Goal: Find specific page/section: Find specific page/section

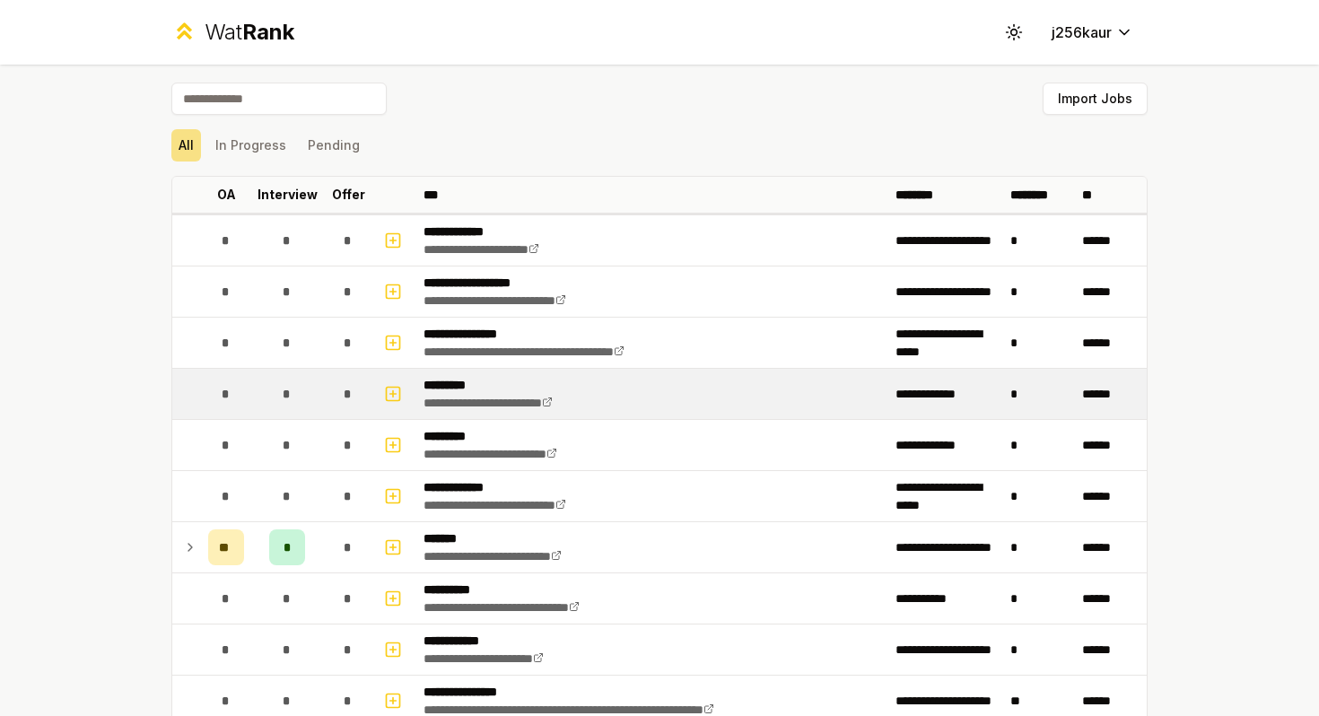
scroll to position [95, 0]
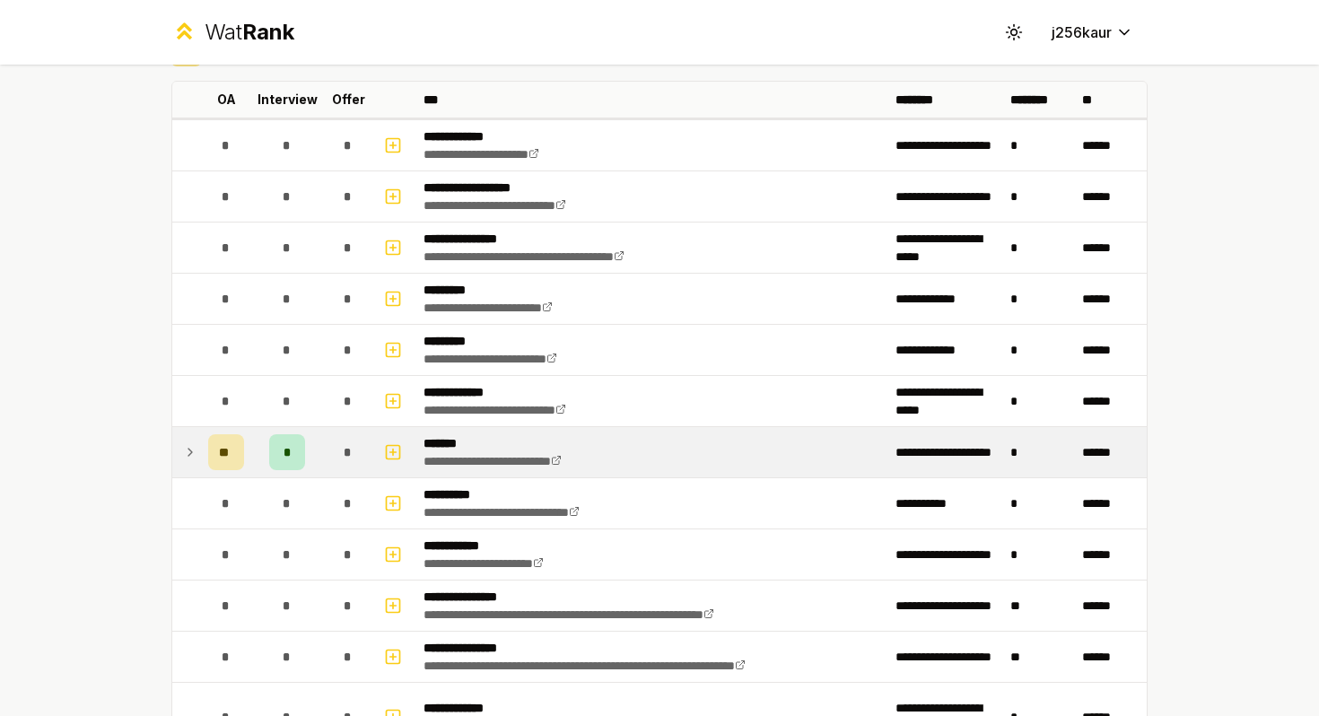
click at [222, 446] on span "**" at bounding box center [226, 452] width 14 height 18
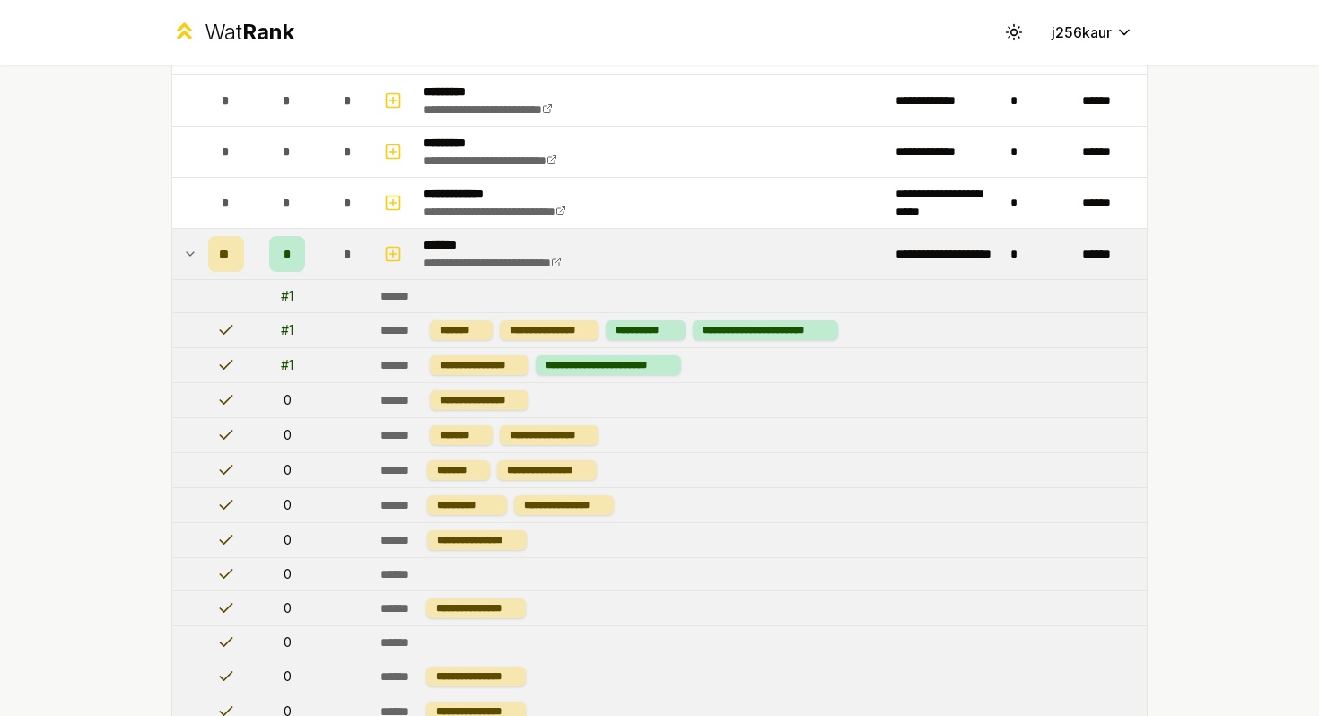
scroll to position [299, 0]
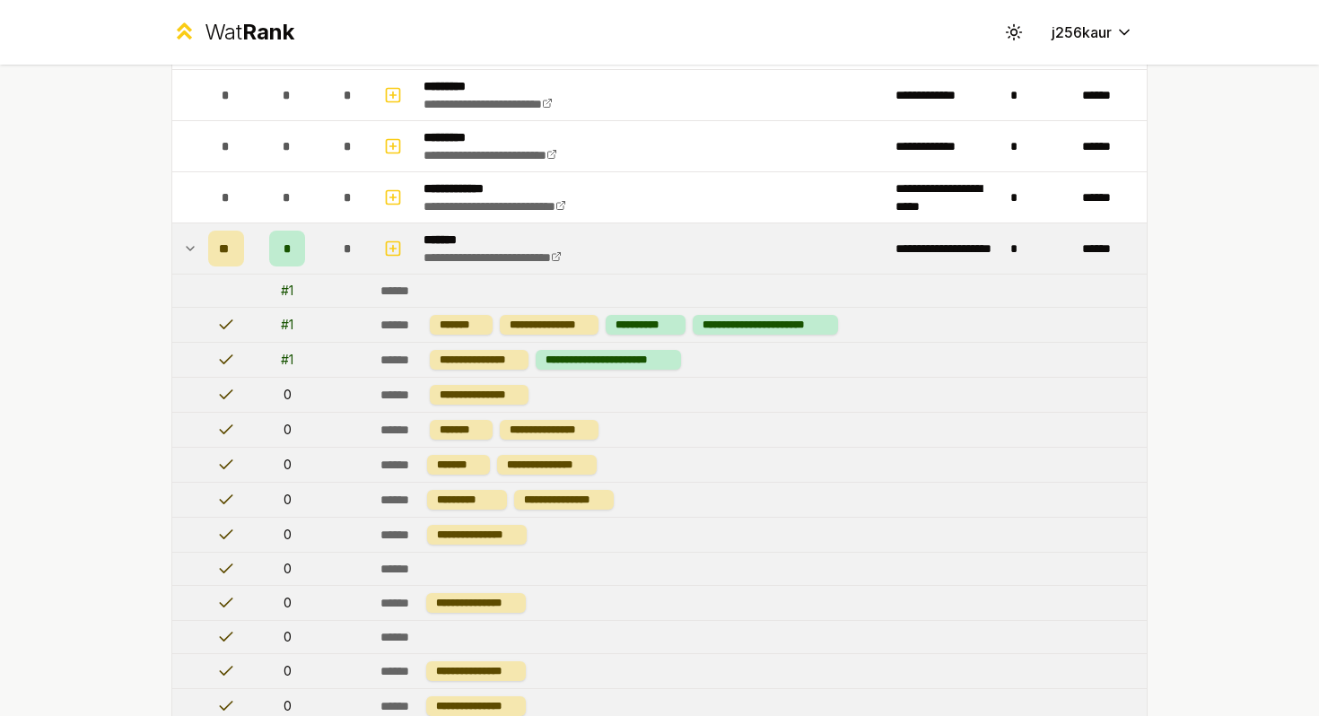
click at [221, 249] on span "**" at bounding box center [226, 249] width 14 height 18
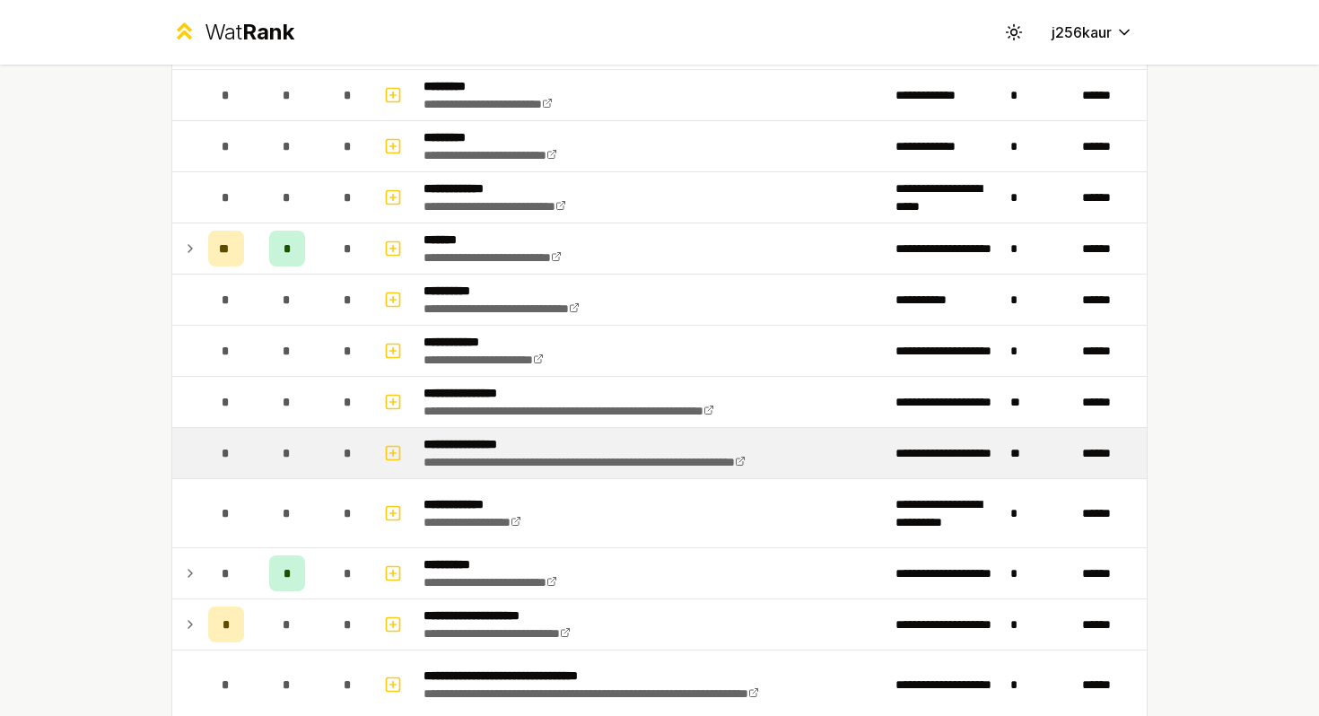
scroll to position [553, 0]
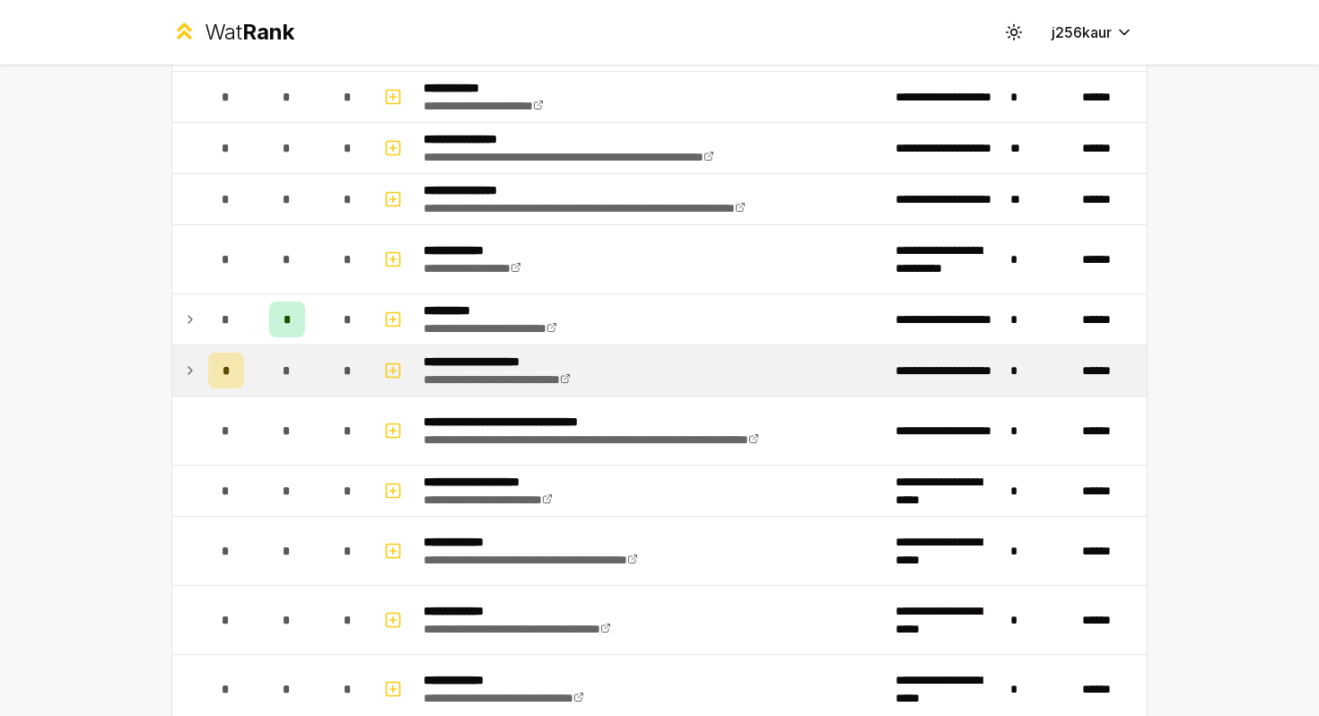
click at [214, 374] on div "*" at bounding box center [226, 371] width 36 height 36
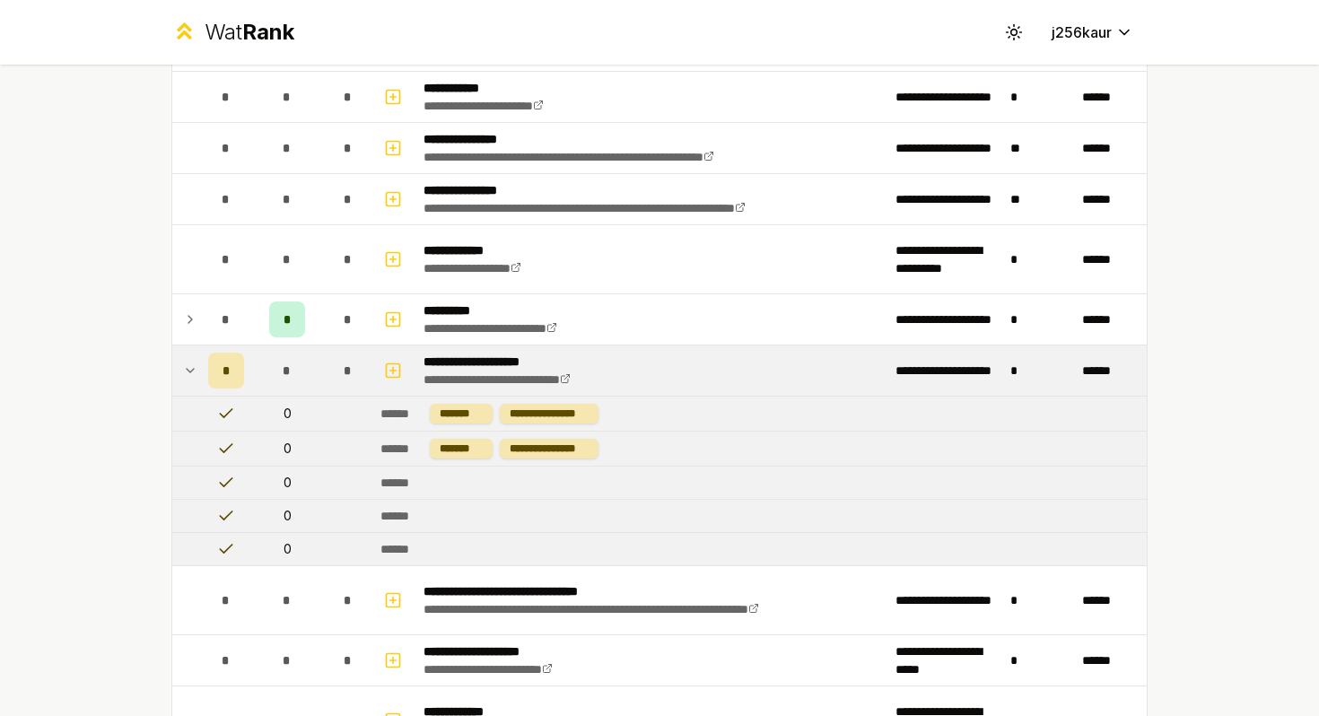
click at [214, 374] on div "*" at bounding box center [226, 371] width 36 height 36
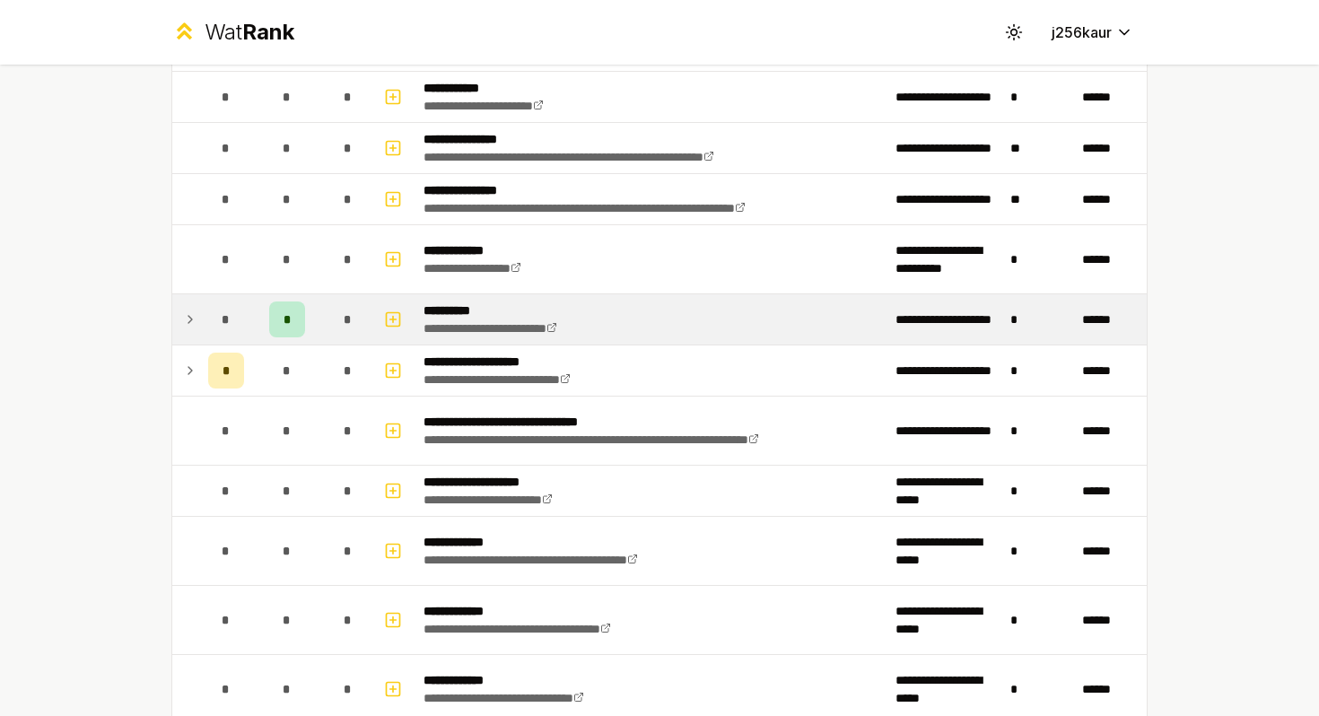
click at [292, 339] on td "*" at bounding box center [287, 319] width 72 height 50
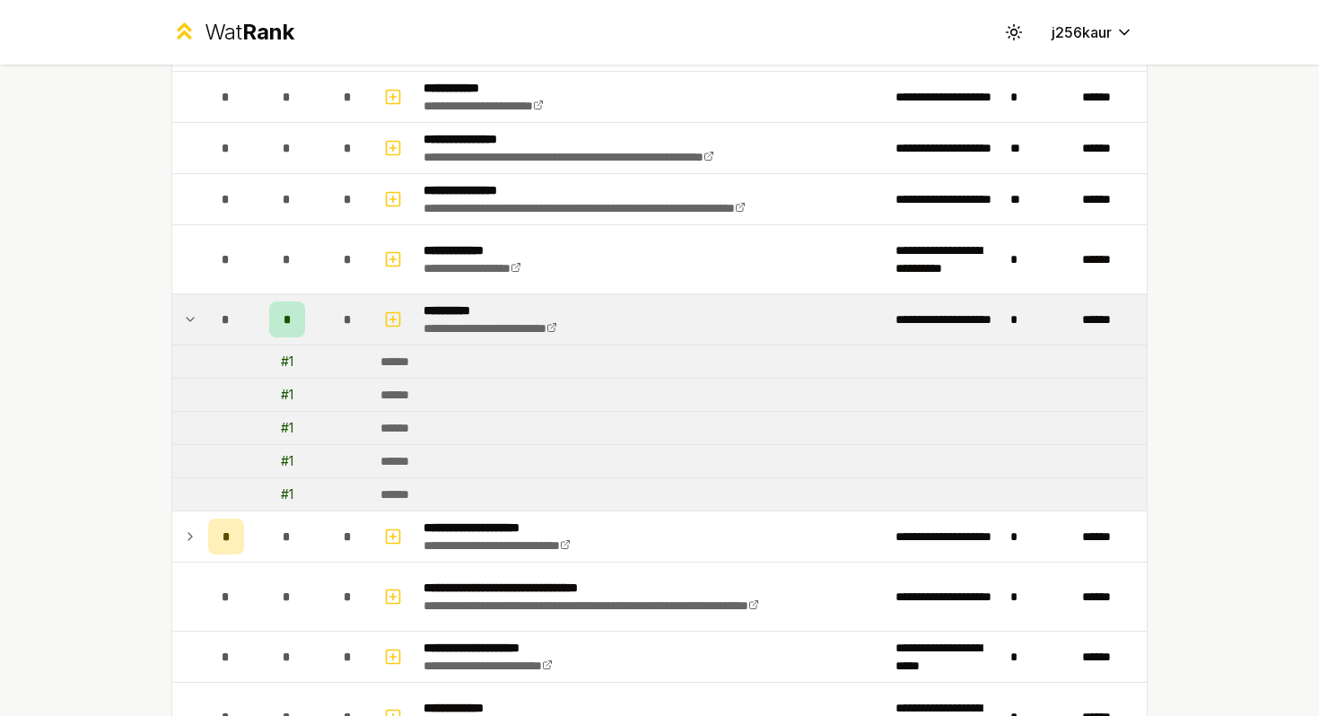
click at [292, 339] on td "*" at bounding box center [287, 319] width 72 height 50
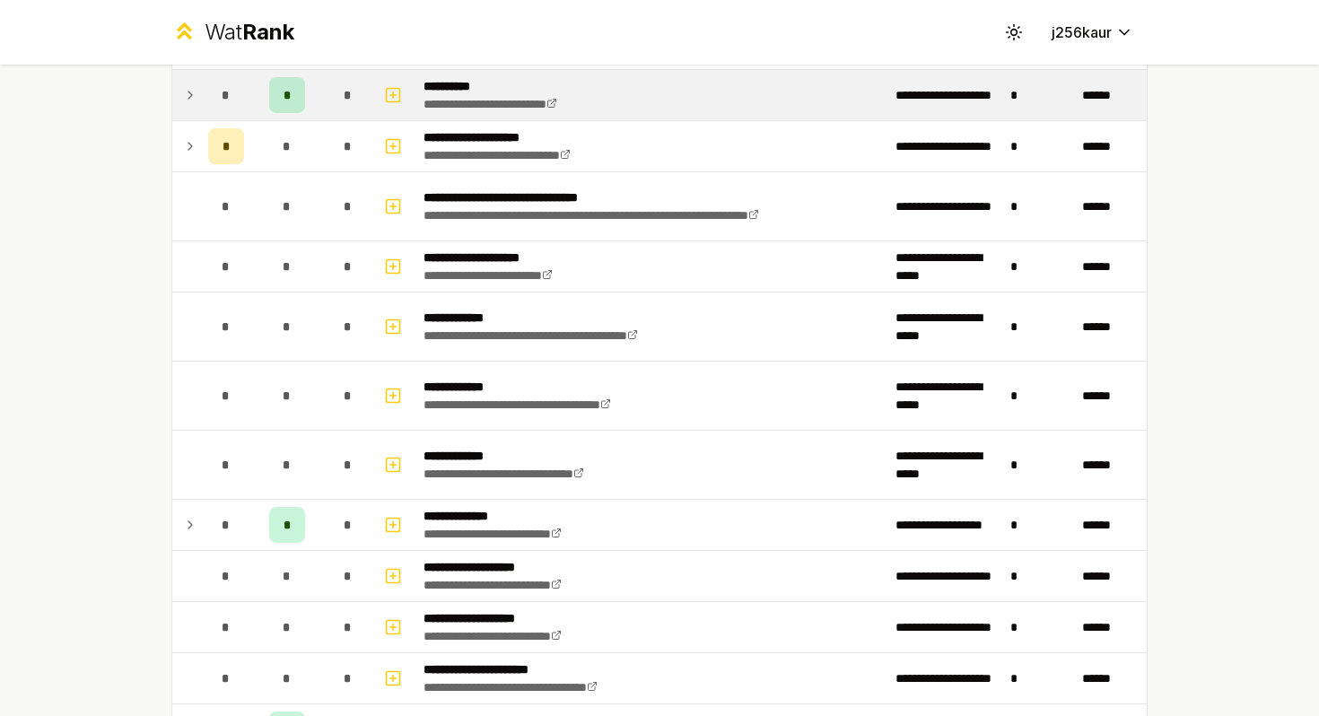
scroll to position [791, 0]
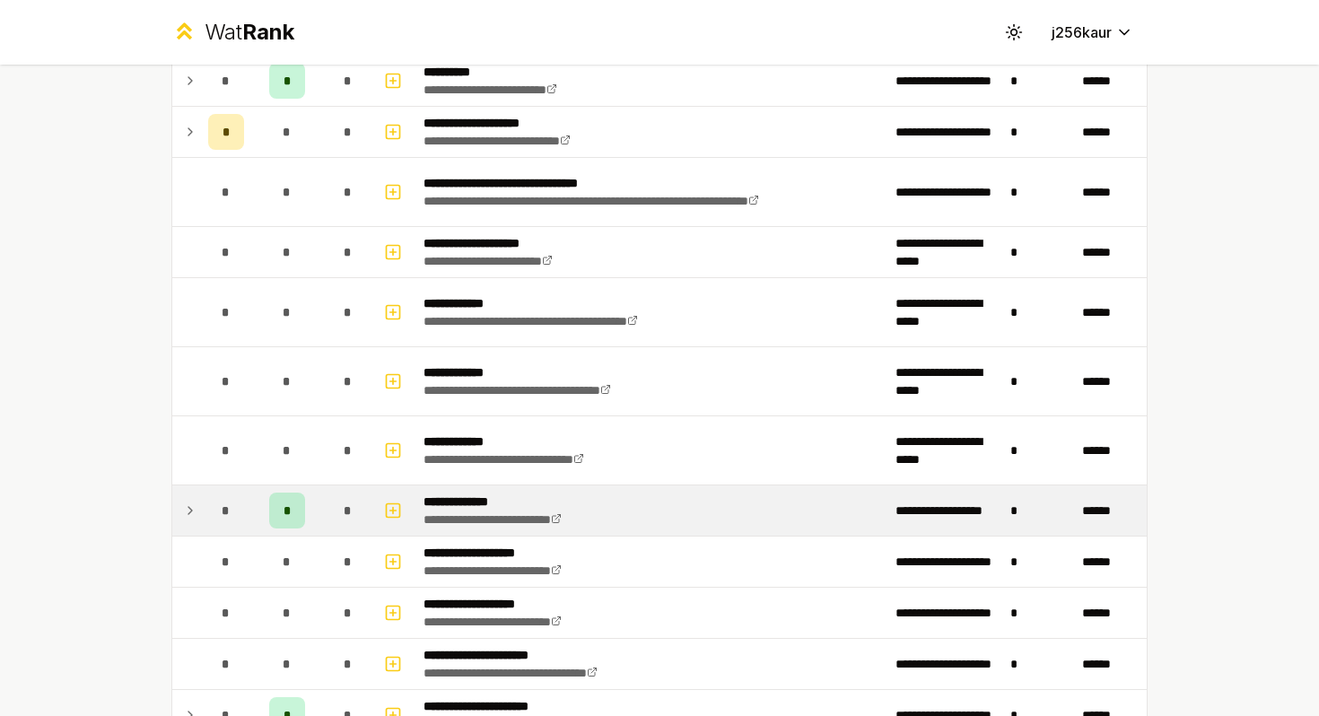
click at [293, 495] on div "*" at bounding box center [287, 510] width 36 height 36
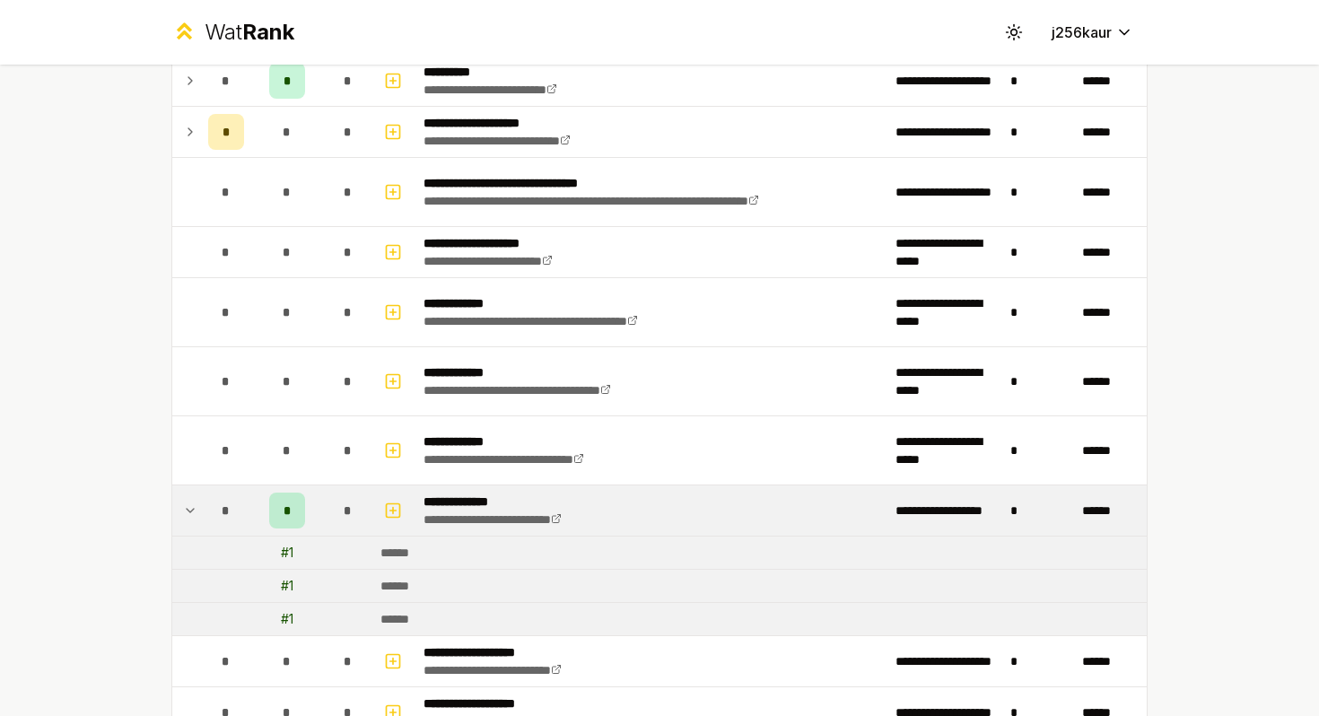
click at [293, 495] on div "*" at bounding box center [287, 510] width 36 height 36
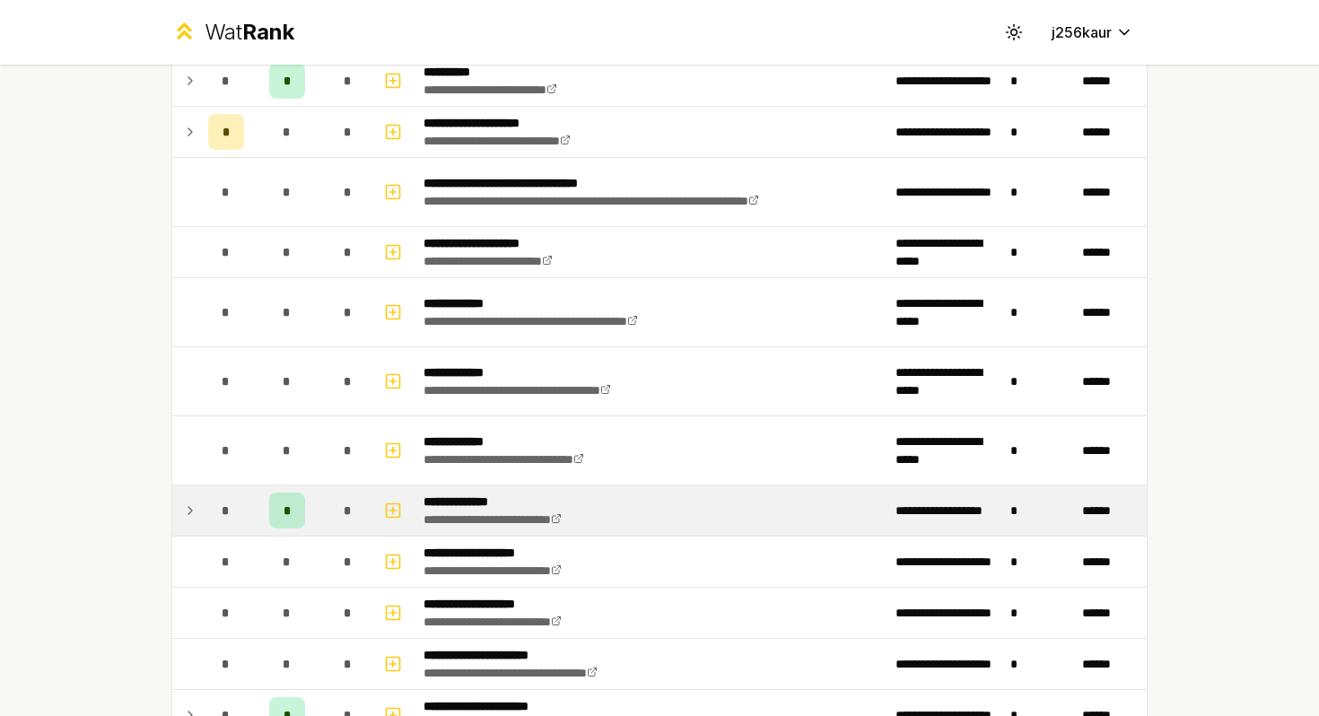
scroll to position [994, 0]
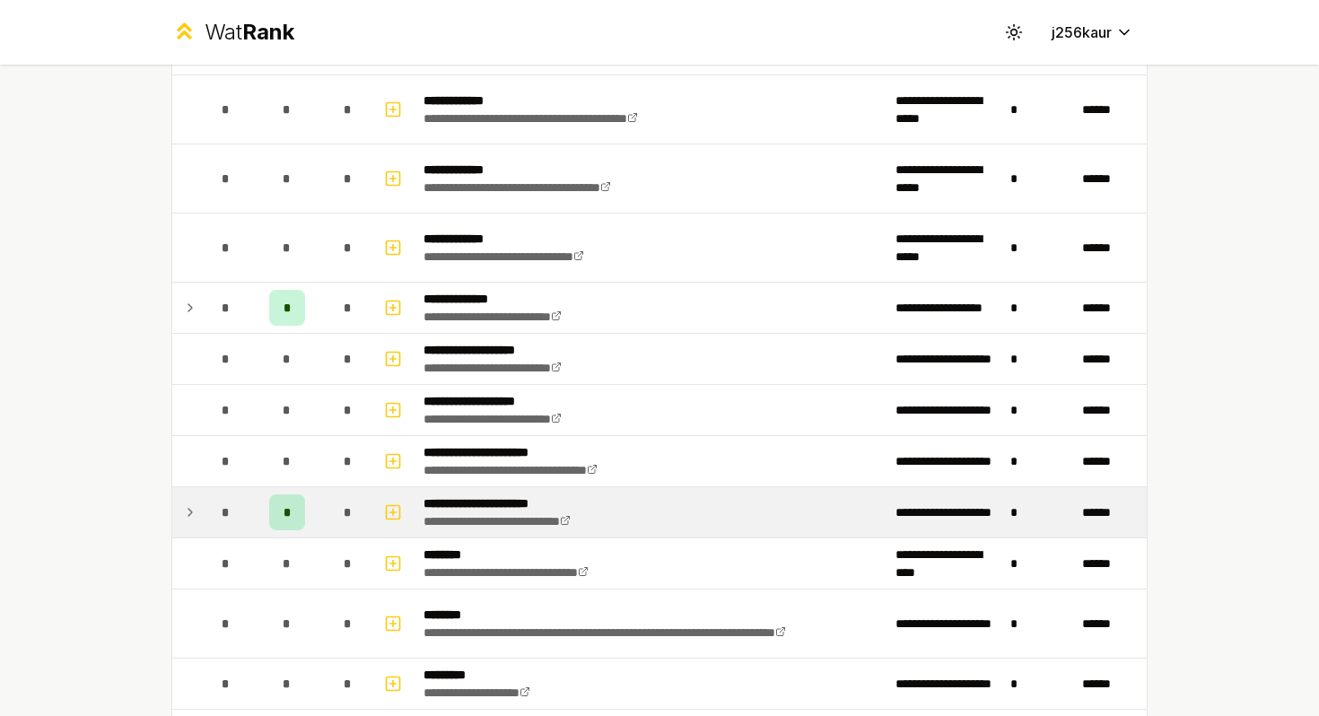
click at [299, 512] on div "*" at bounding box center [287, 512] width 36 height 36
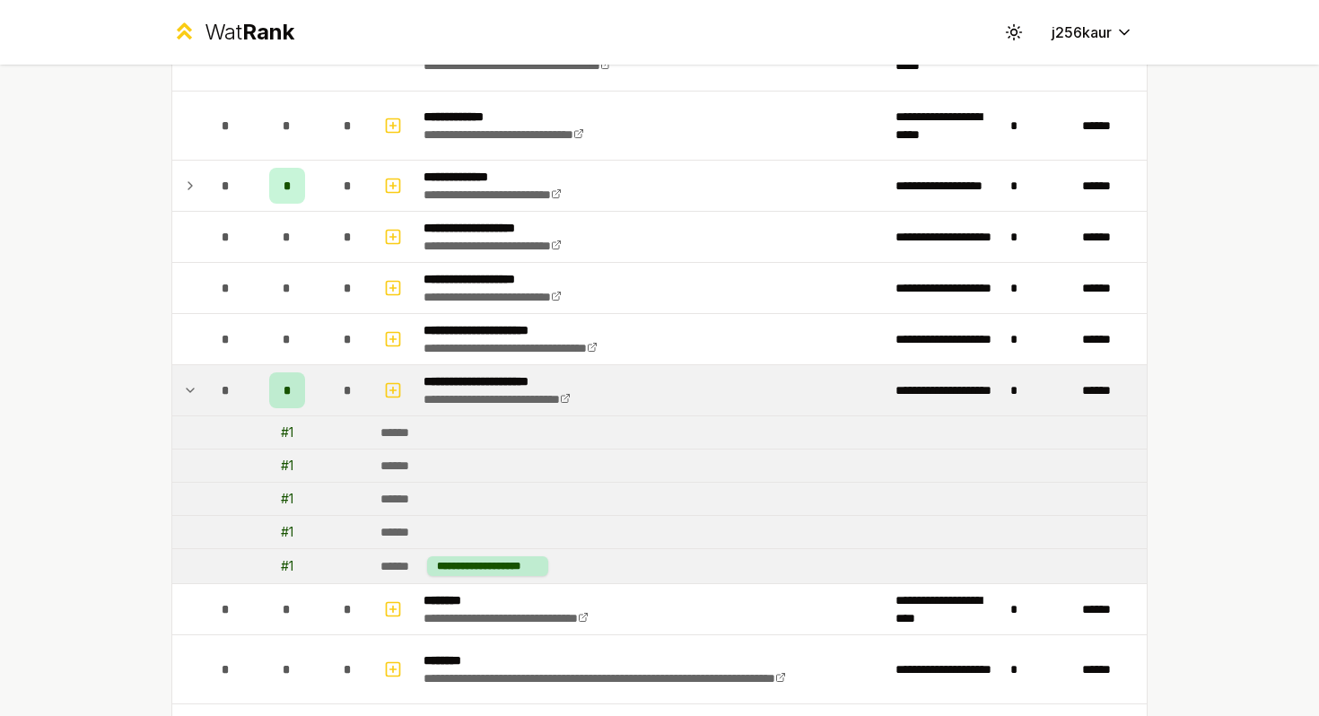
scroll to position [1119, 0]
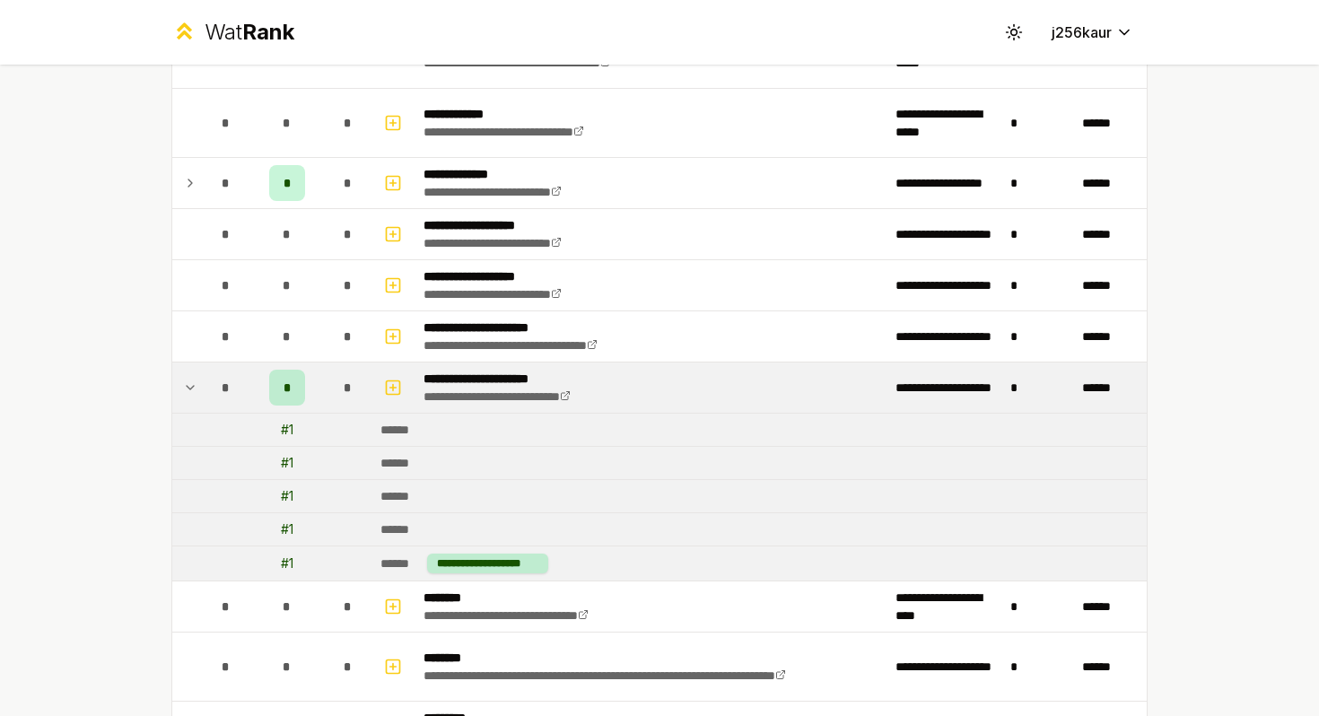
click at [291, 425] on div "# 1" at bounding box center [287, 430] width 13 height 18
click at [291, 397] on div "*" at bounding box center [287, 388] width 36 height 36
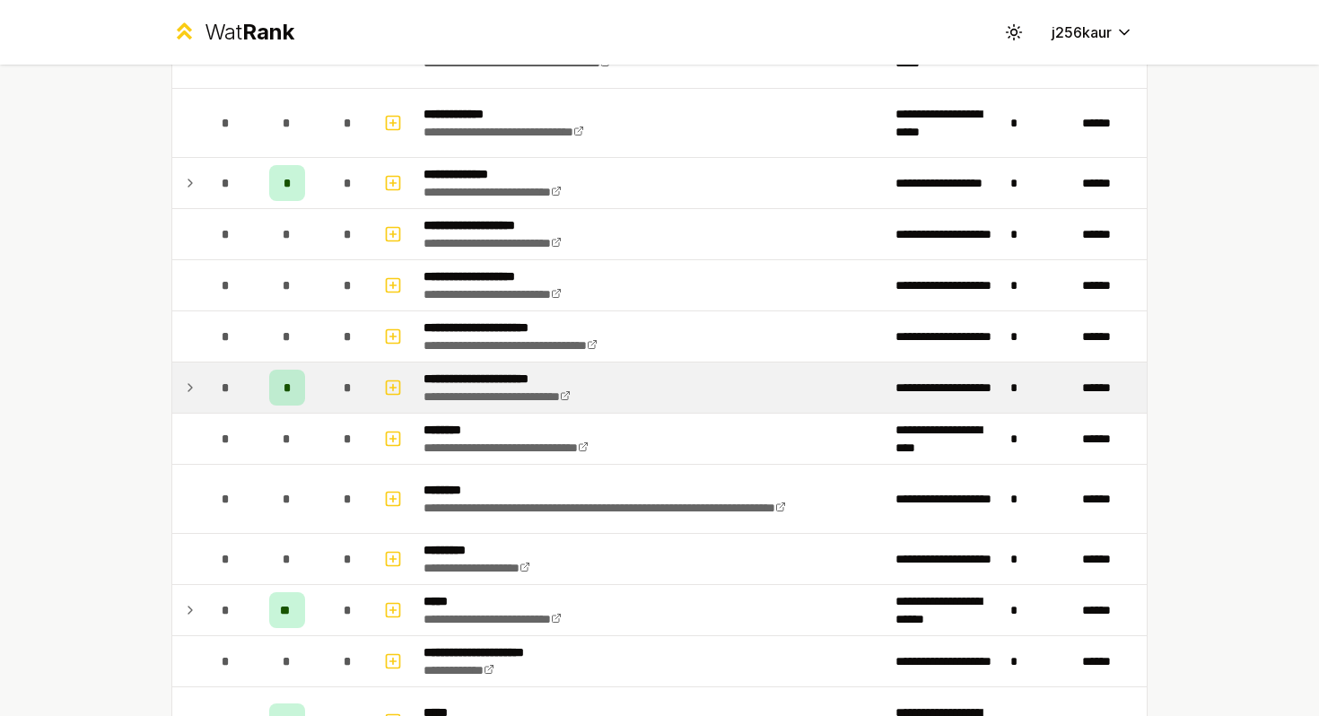
click at [291, 397] on div "*" at bounding box center [287, 388] width 36 height 36
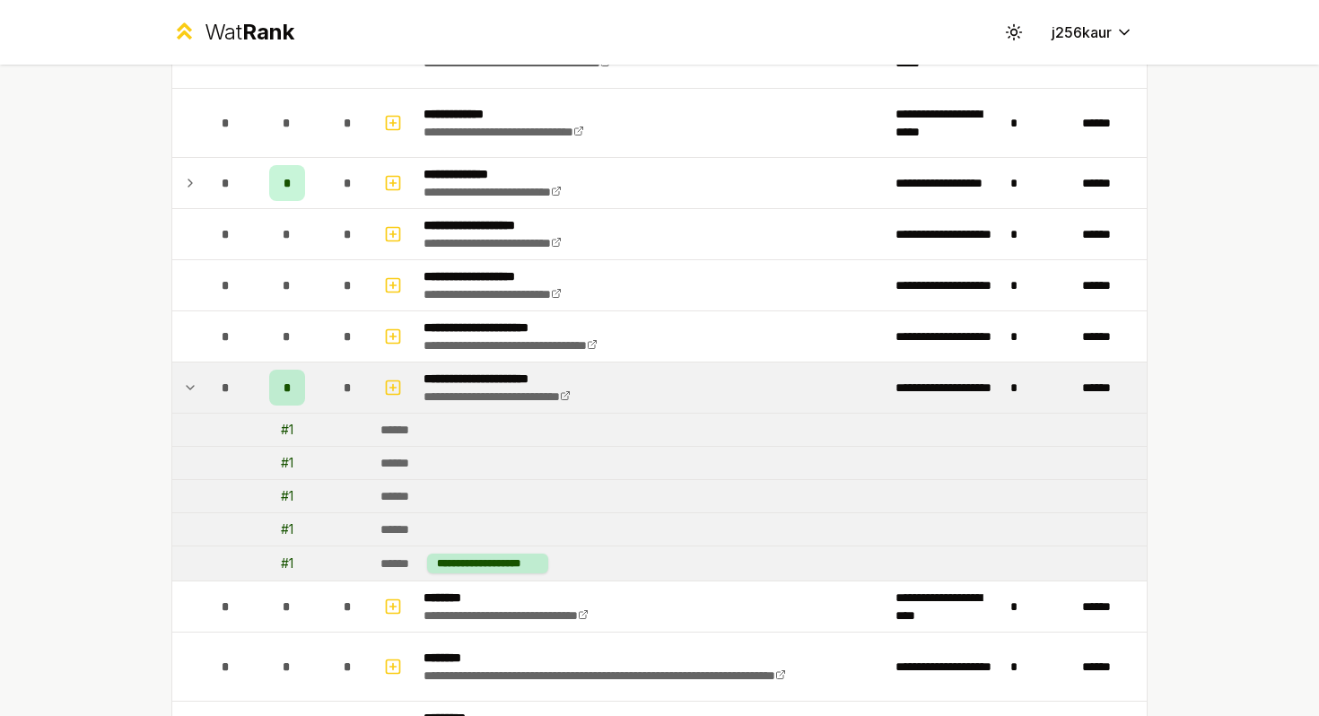
click at [291, 397] on div "*" at bounding box center [287, 388] width 36 height 36
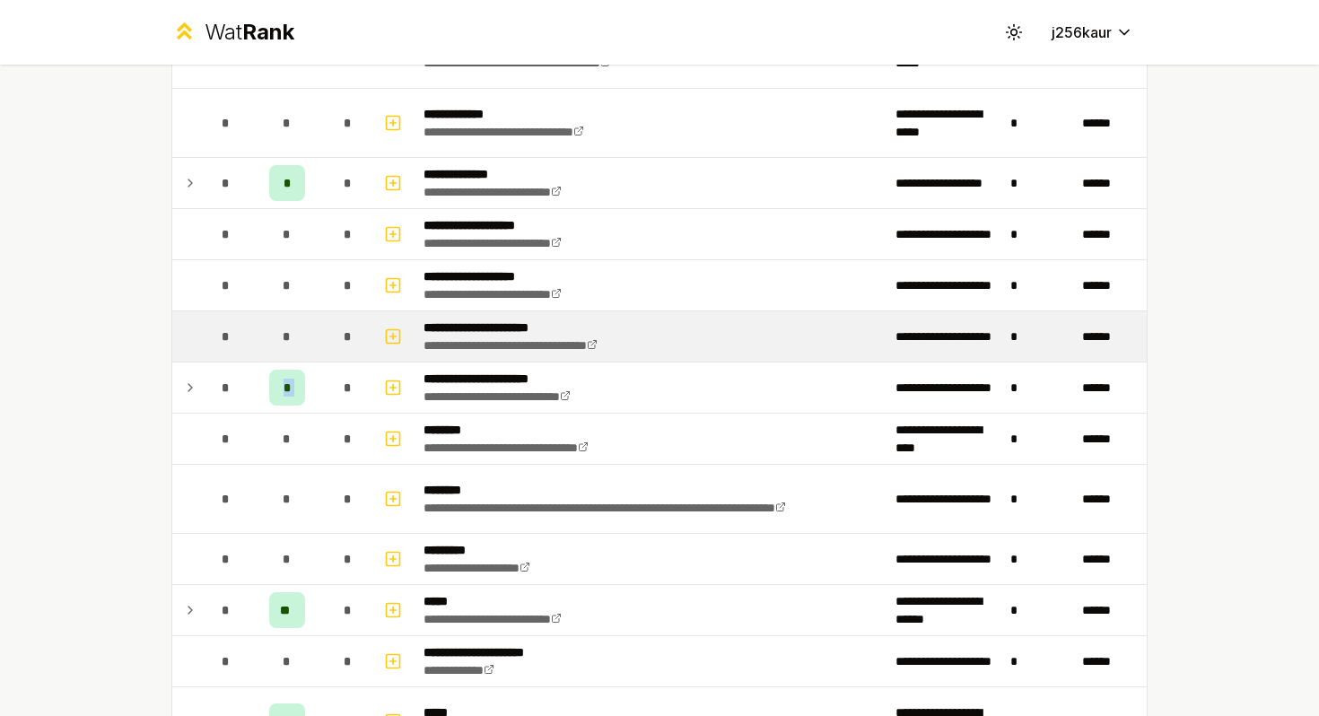
click at [479, 333] on p "**********" at bounding box center [539, 327] width 233 height 18
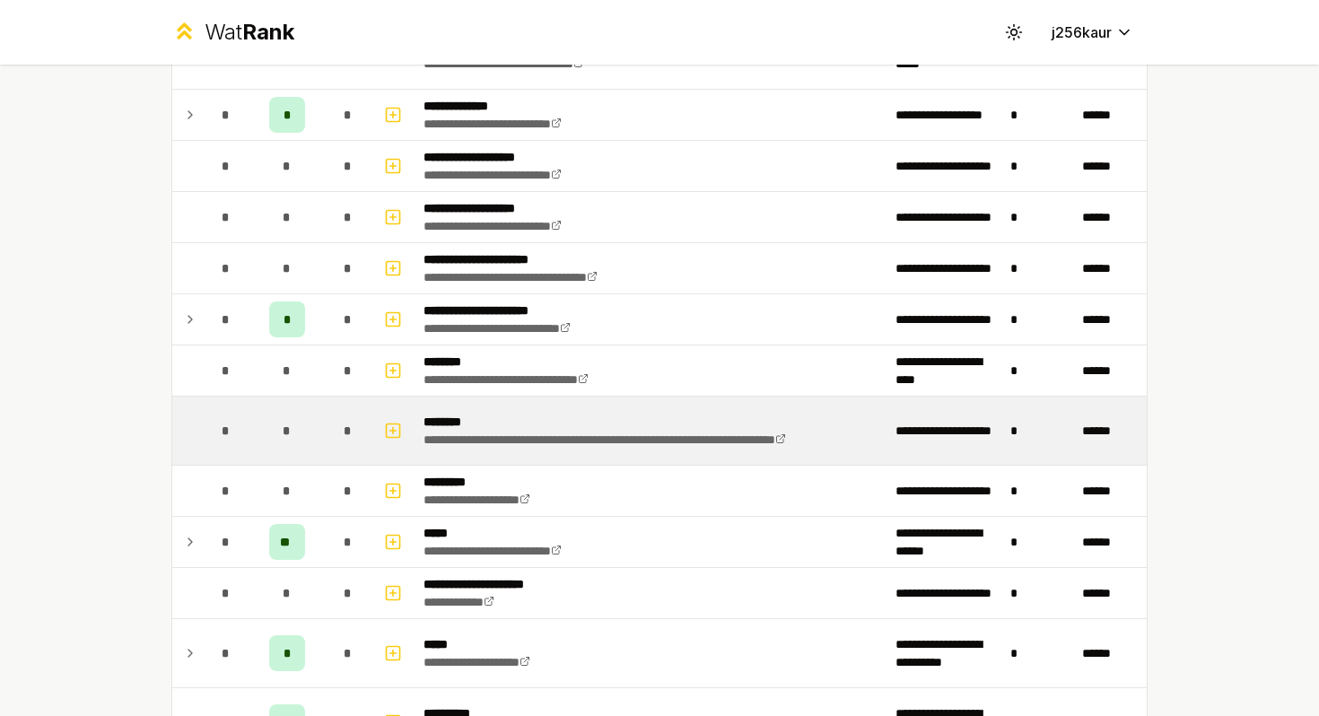
scroll to position [1417, 0]
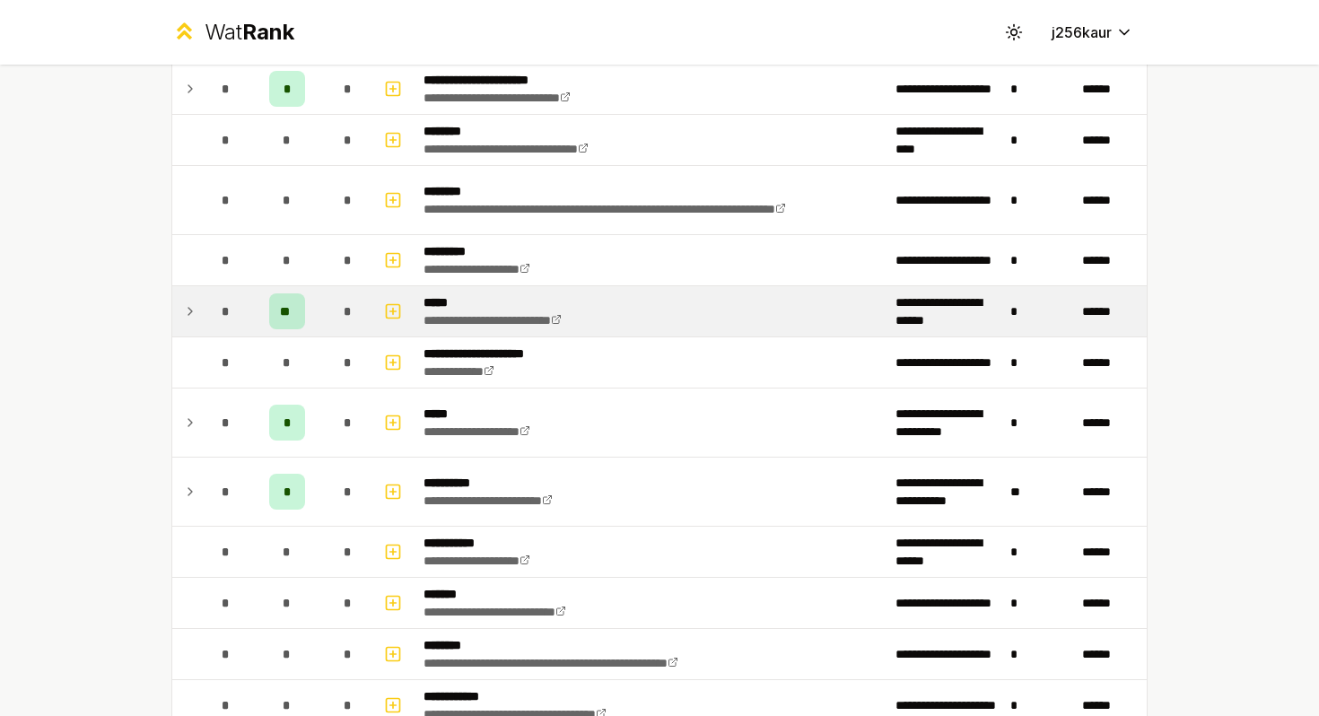
click at [274, 320] on div "**" at bounding box center [287, 311] width 36 height 36
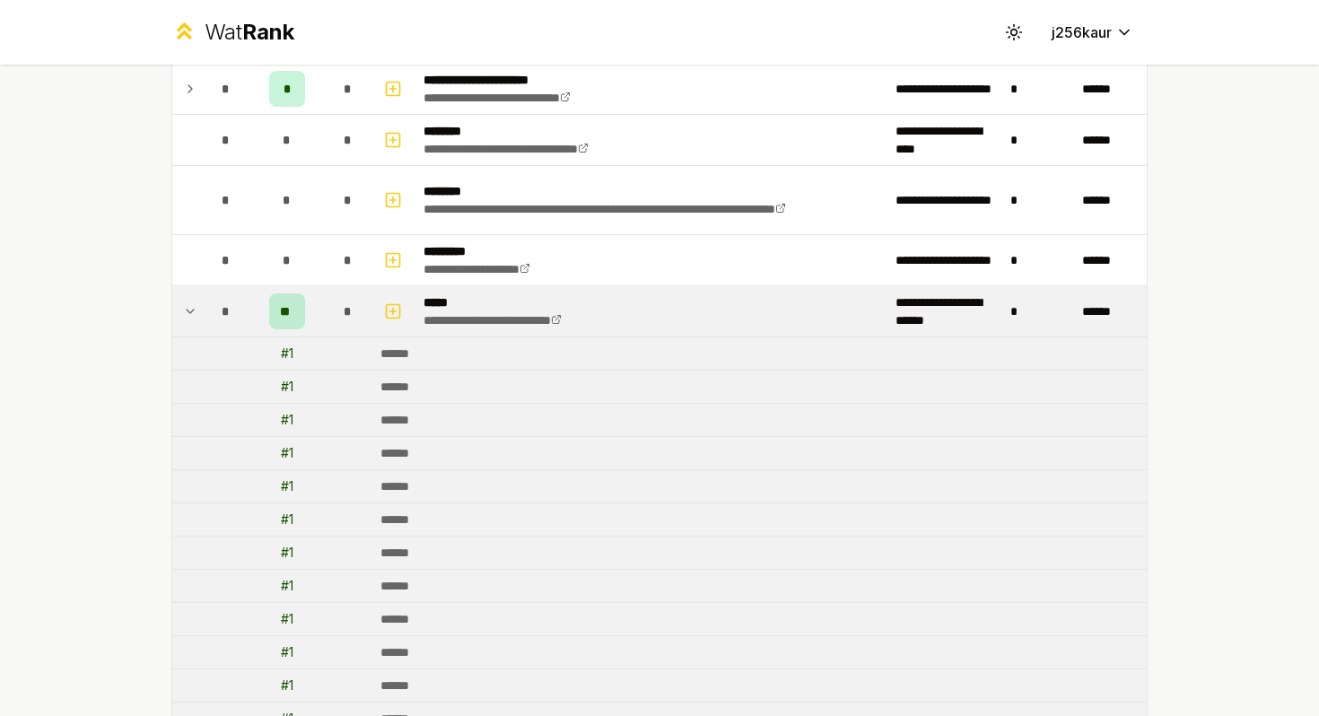
click at [274, 320] on div "**" at bounding box center [287, 311] width 36 height 36
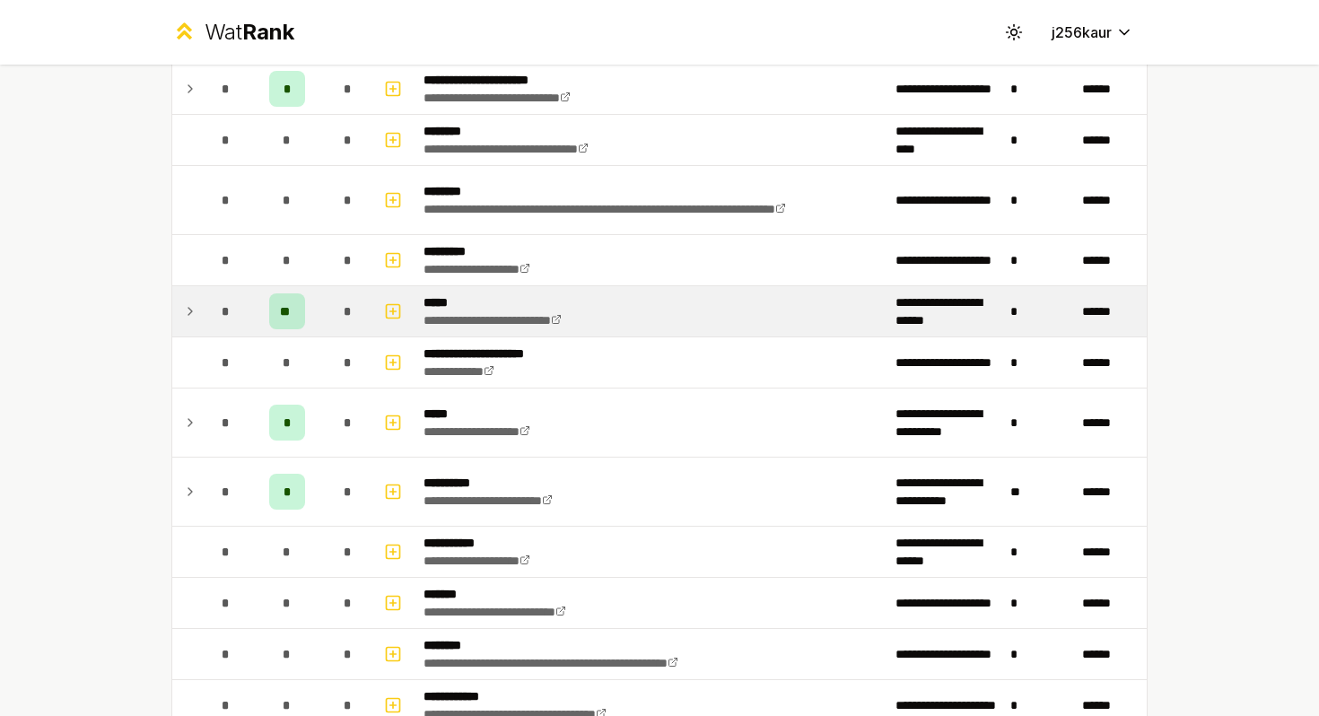
click at [274, 320] on div "**" at bounding box center [287, 311] width 36 height 36
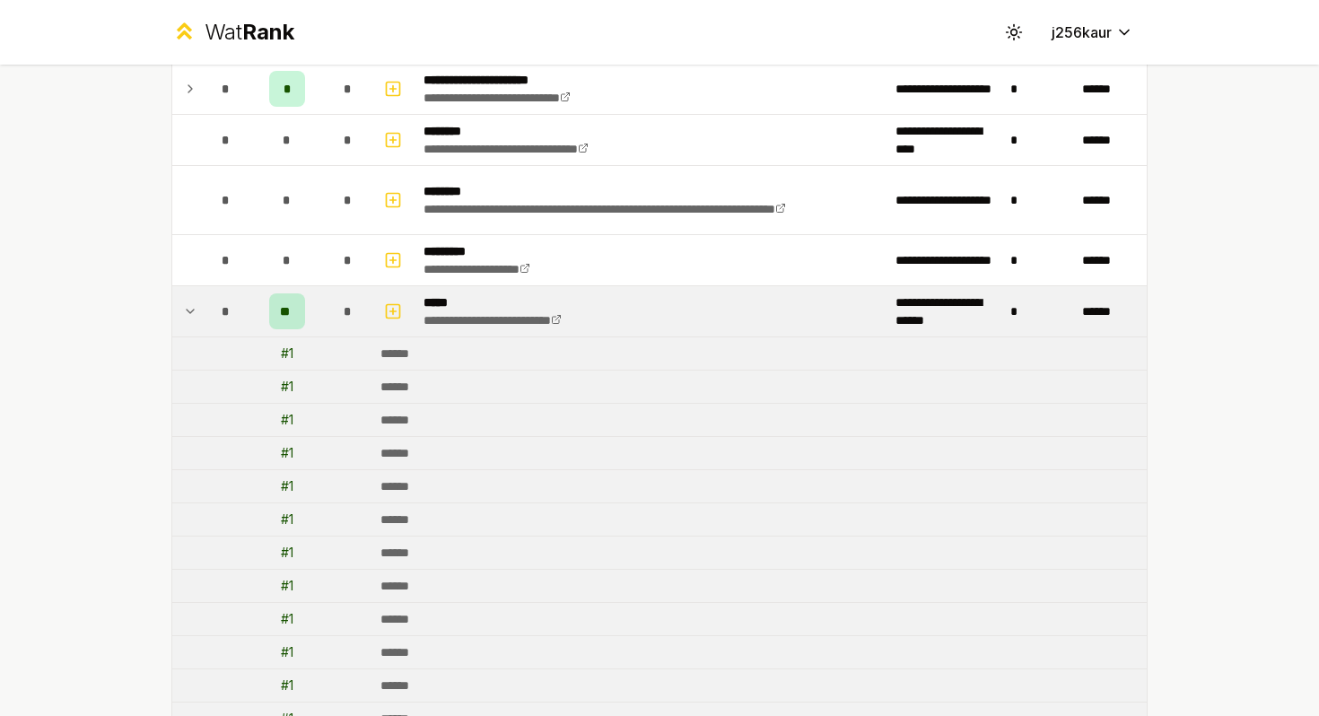
click at [274, 320] on div "**" at bounding box center [287, 311] width 36 height 36
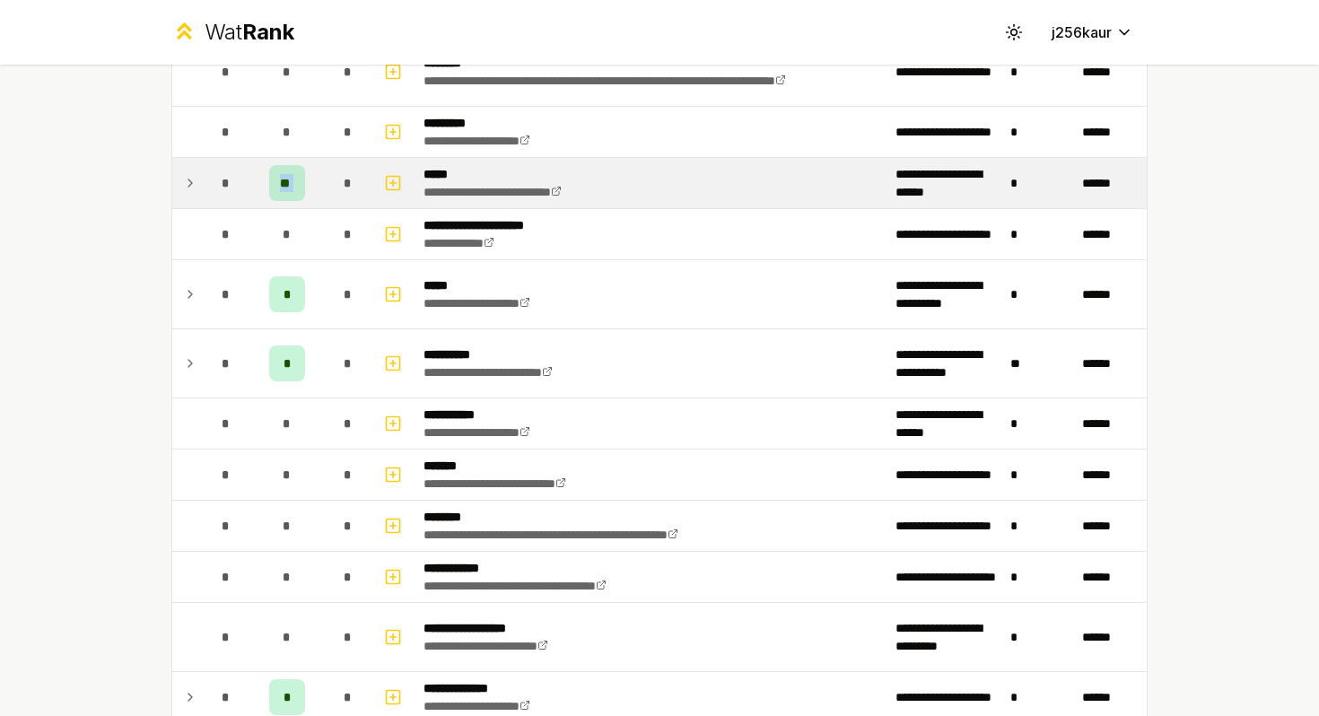
scroll to position [1540, 0]
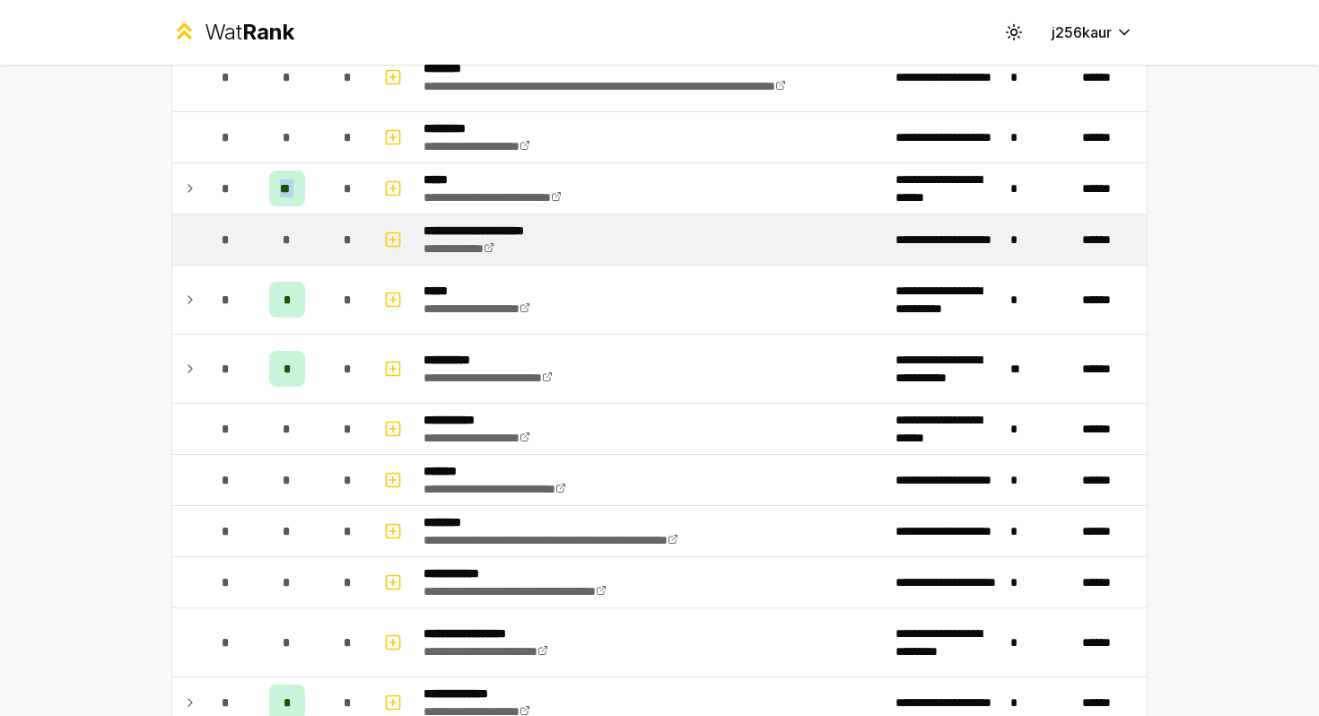
click at [302, 249] on div "*" at bounding box center [287, 240] width 36 height 36
click at [221, 254] on div "*" at bounding box center [226, 240] width 36 height 36
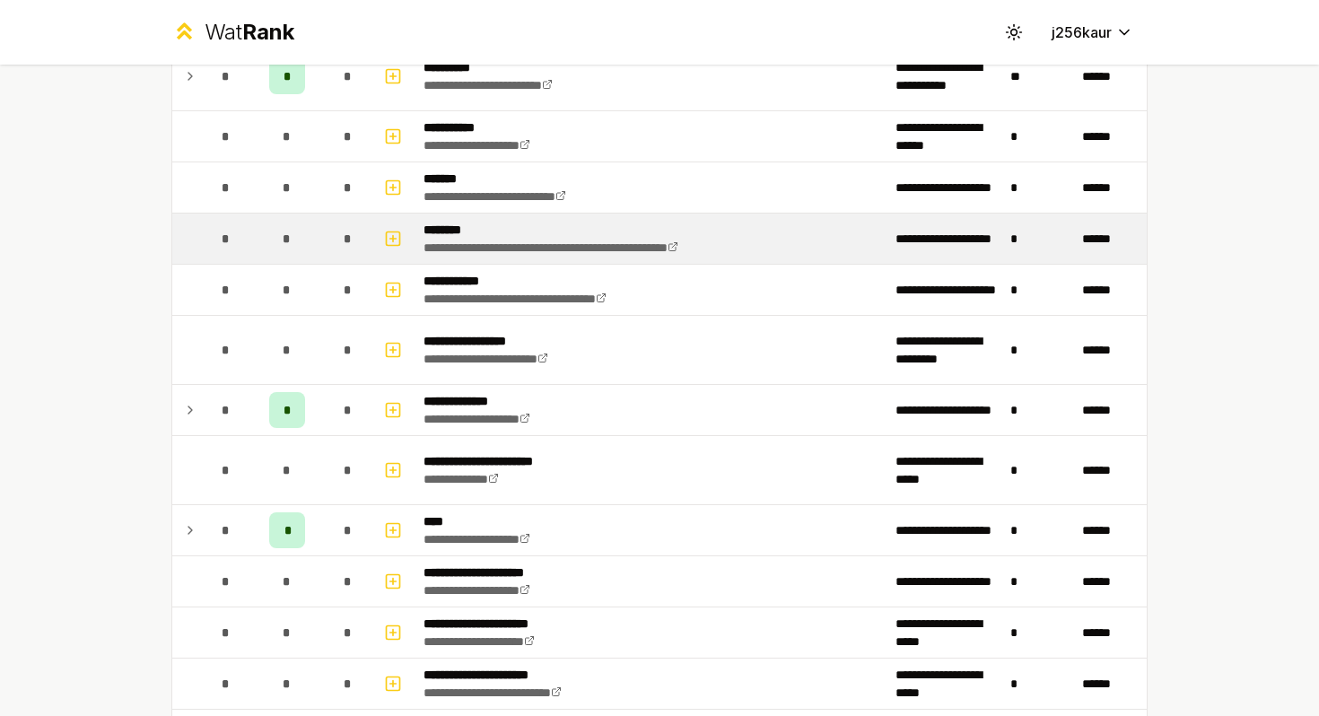
scroll to position [1828, 0]
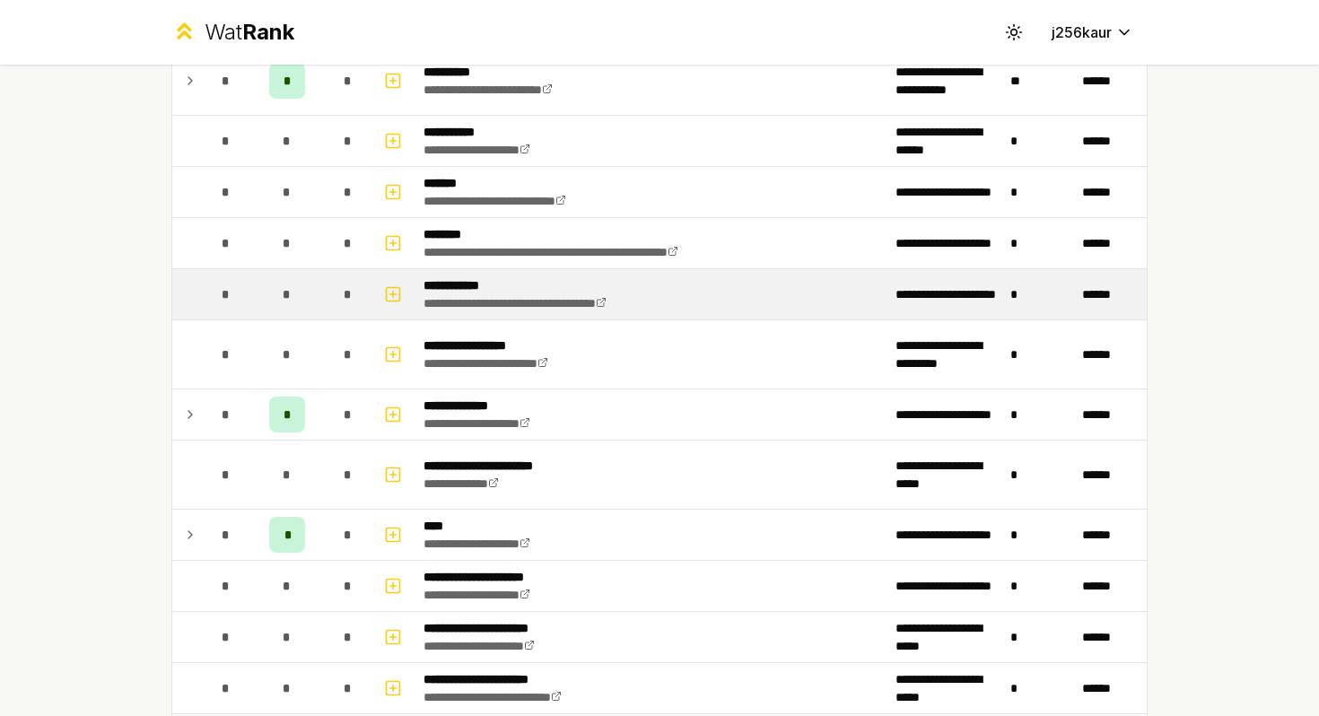
click at [288, 292] on span "*" at bounding box center [287, 294] width 8 height 18
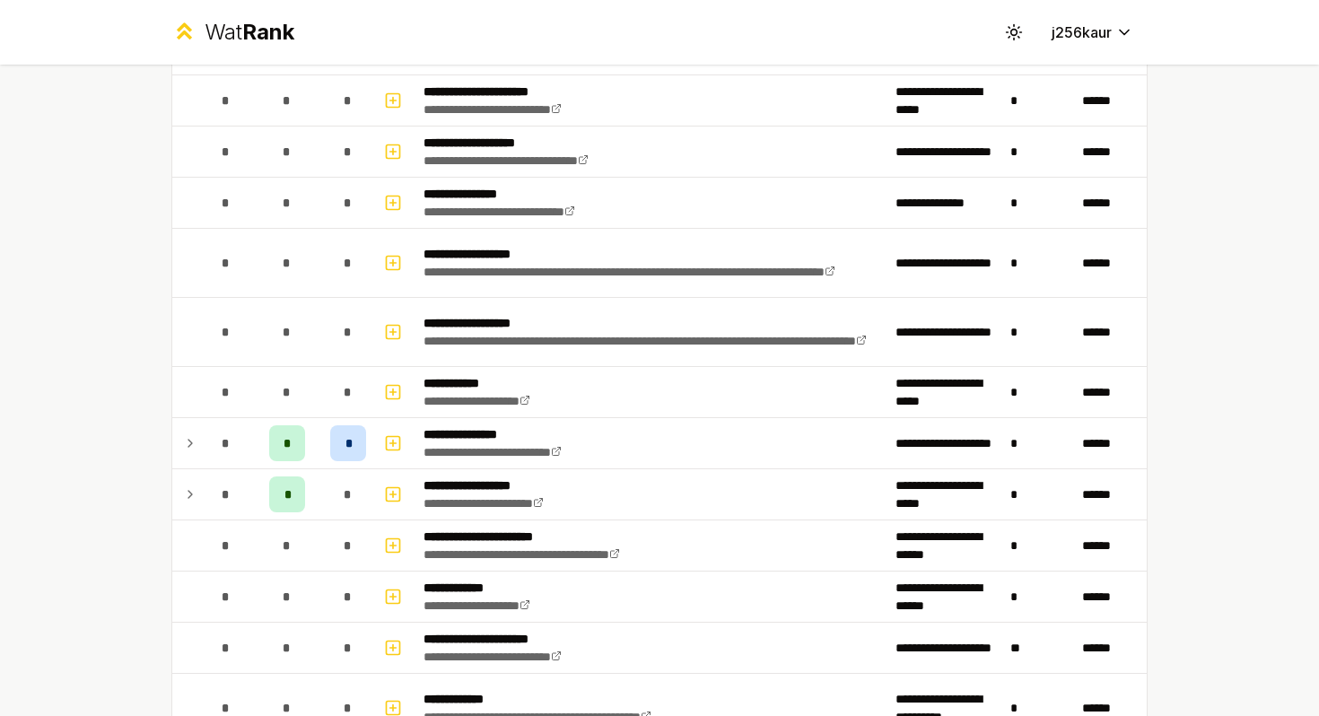
scroll to position [2440, 0]
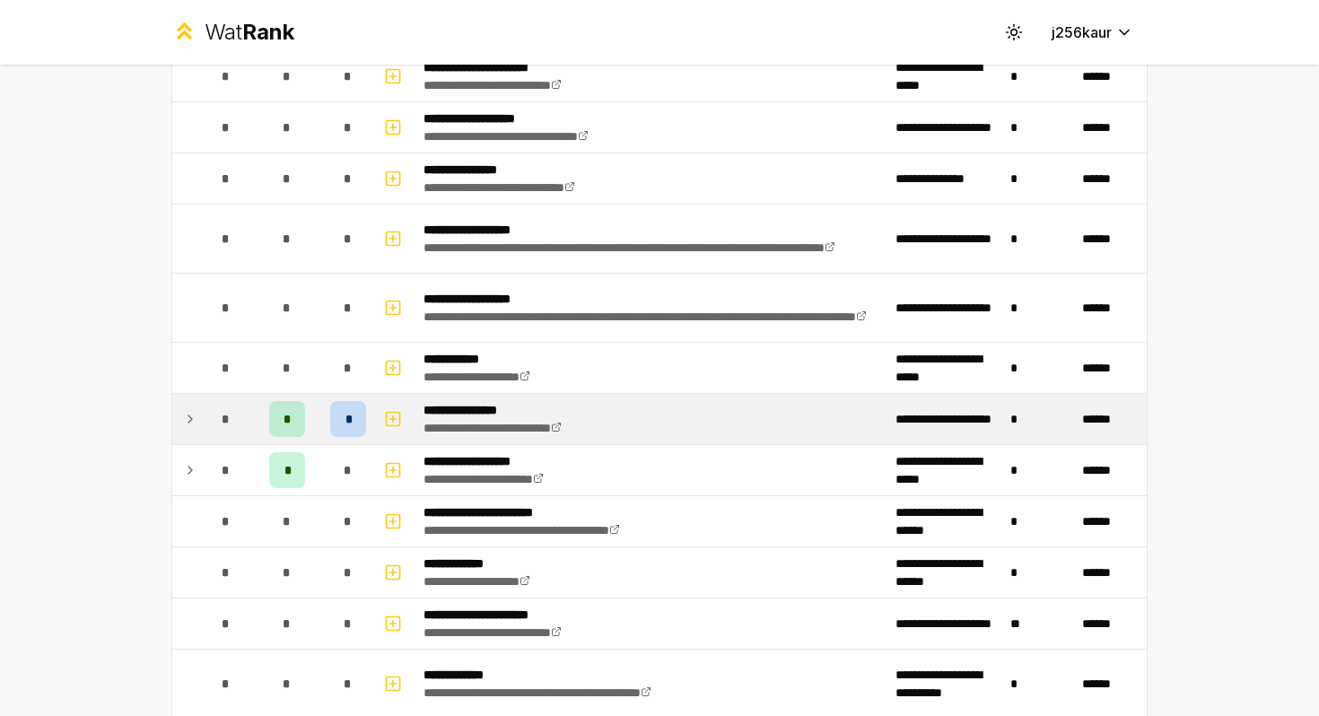
click at [349, 422] on span "*" at bounding box center [347, 419] width 5 height 18
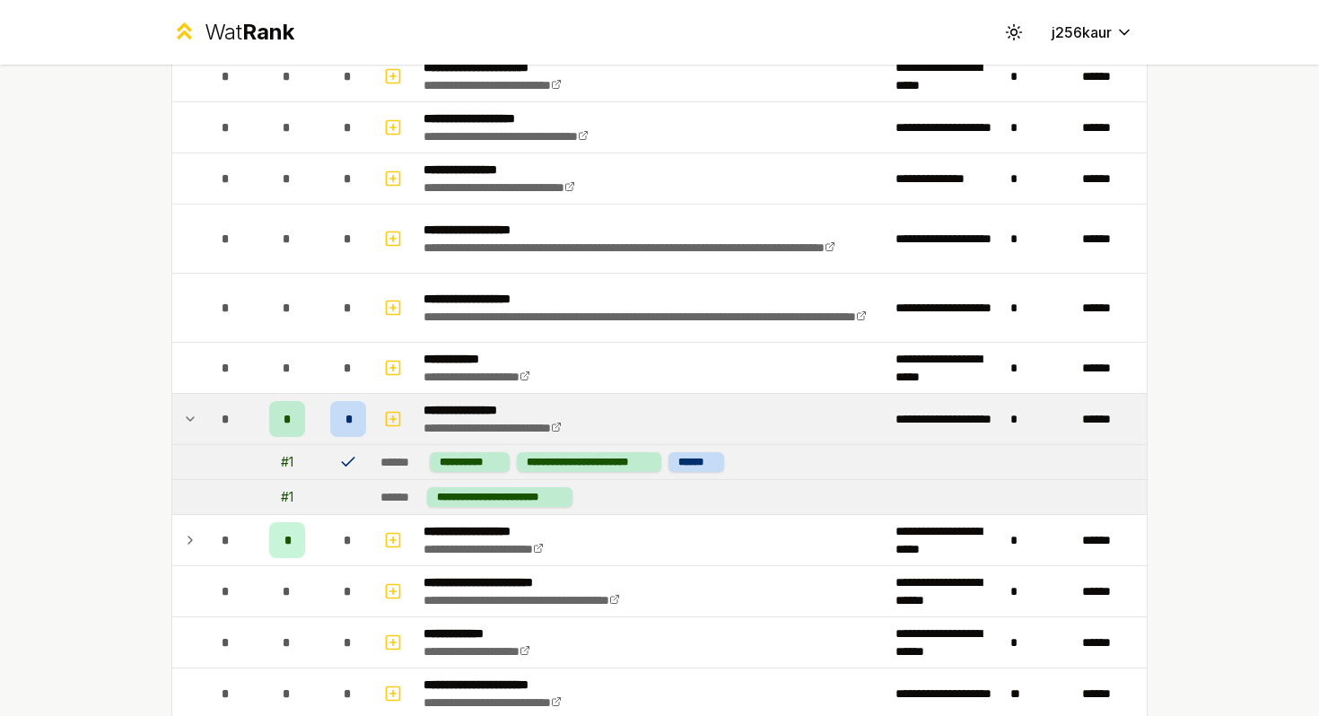
click at [349, 422] on span "*" at bounding box center [347, 419] width 5 height 18
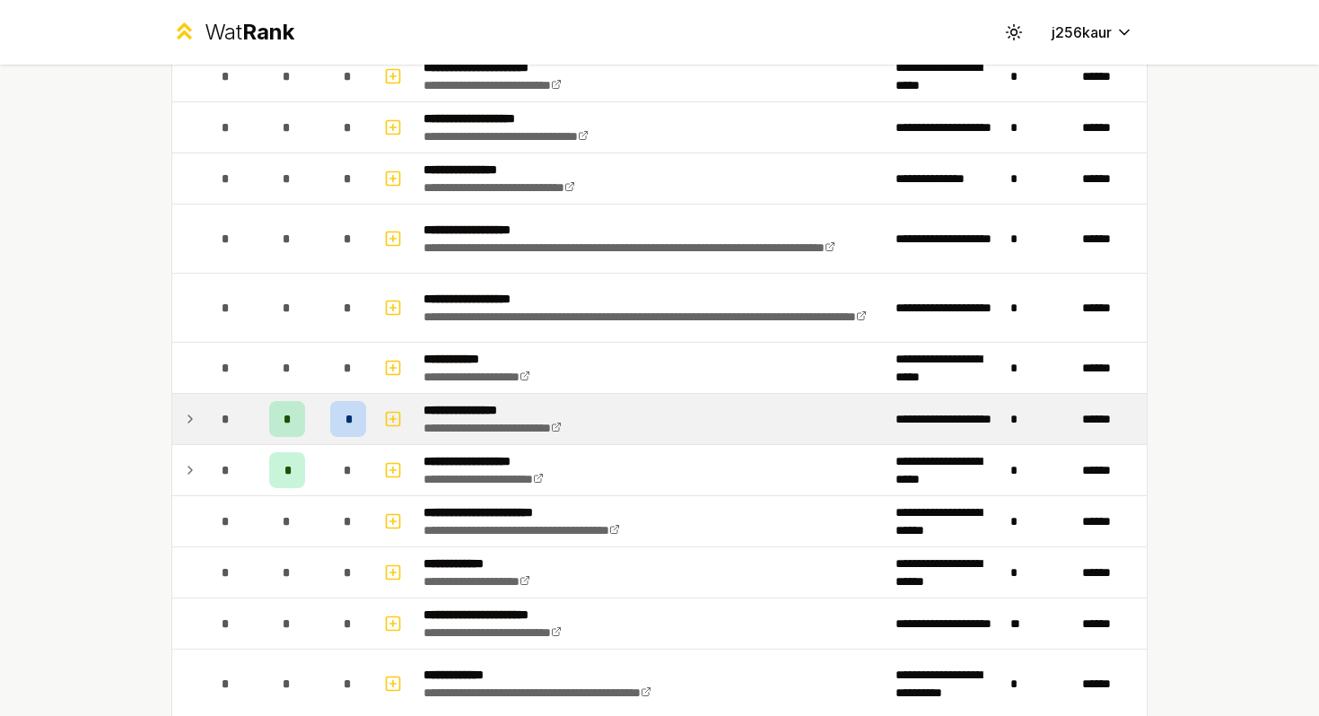
click at [349, 422] on span "*" at bounding box center [347, 419] width 5 height 18
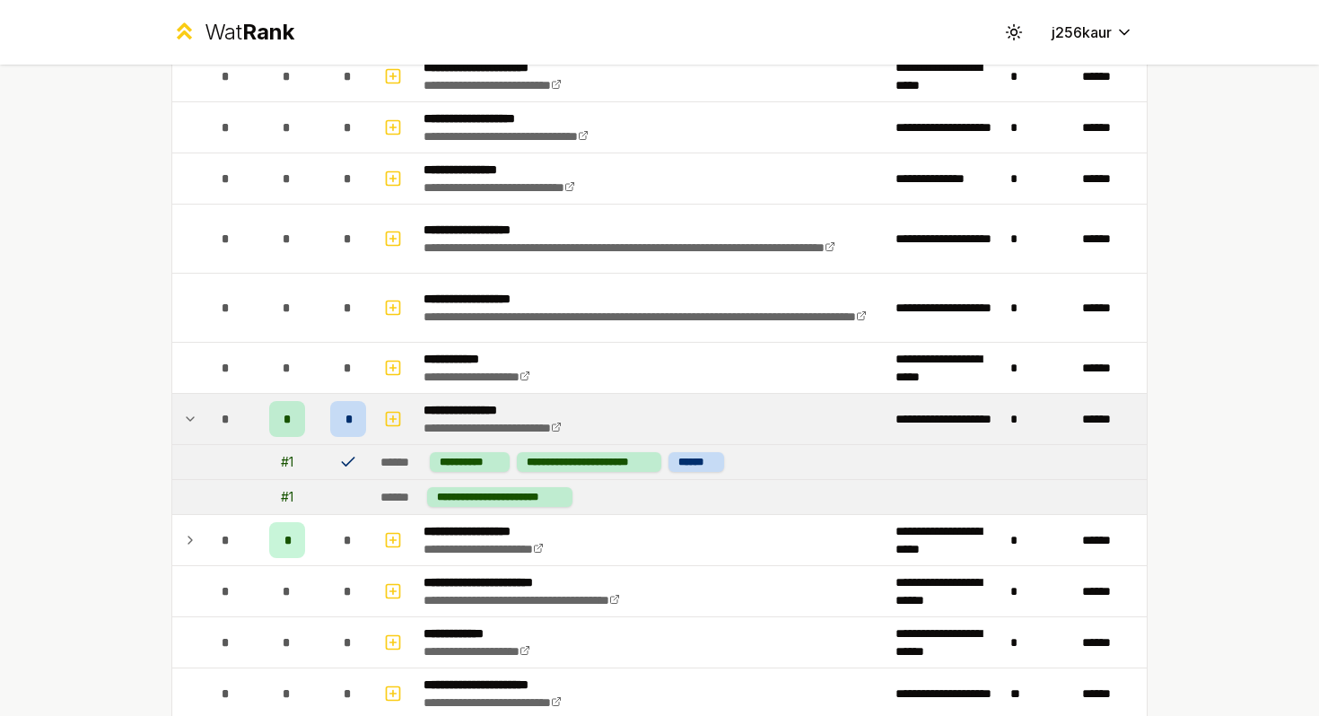
click at [349, 422] on span "*" at bounding box center [347, 419] width 5 height 18
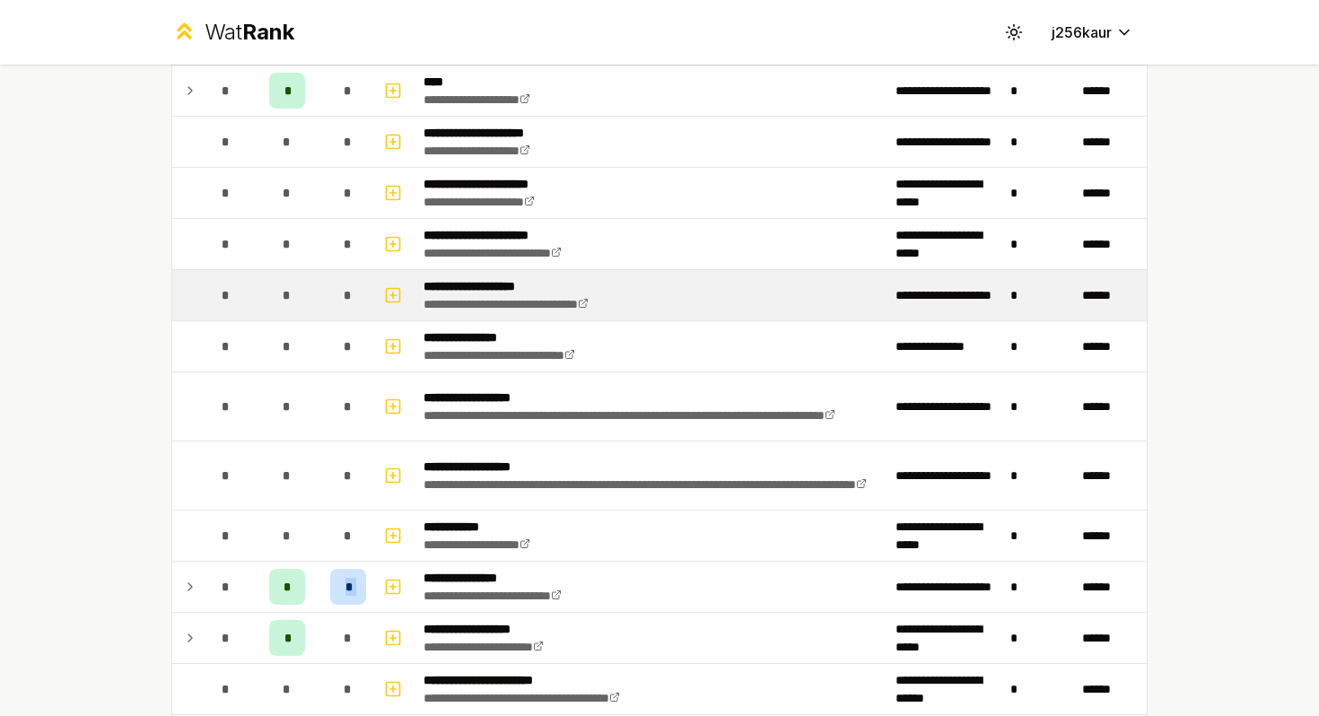
scroll to position [2355, 0]
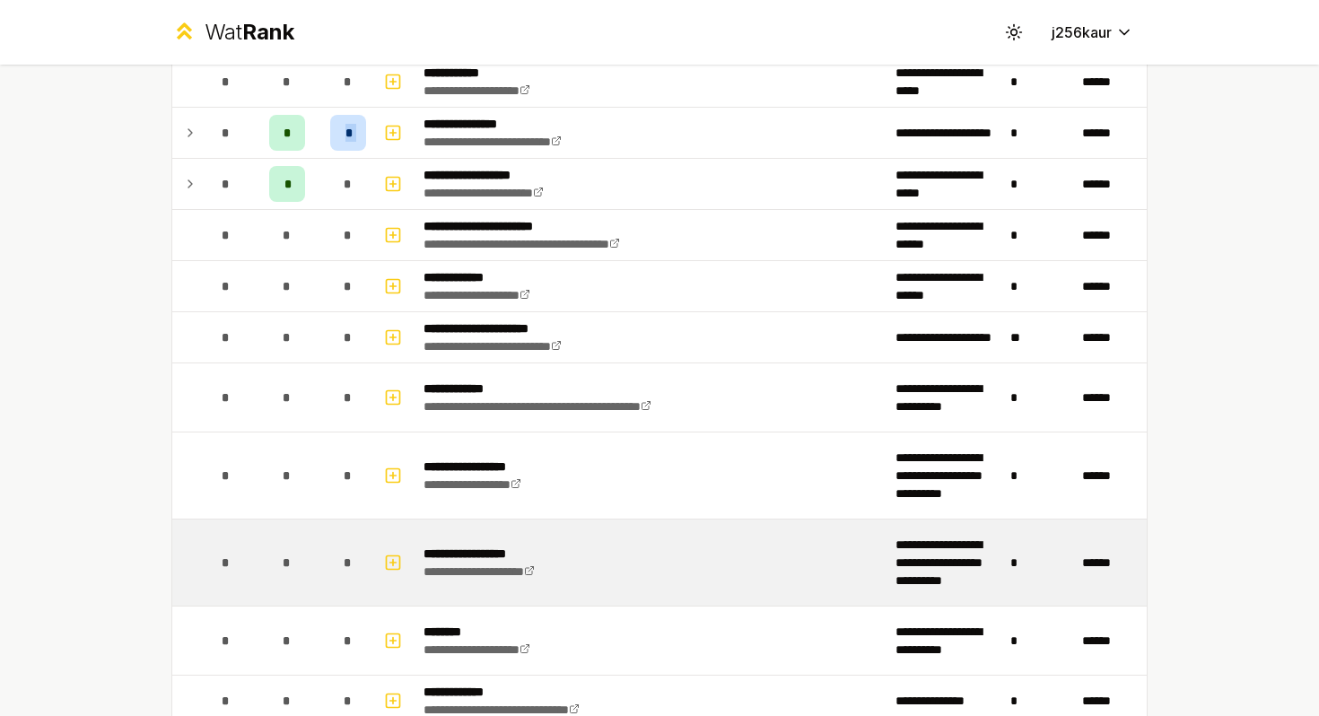
click at [319, 554] on td "*" at bounding box center [287, 562] width 72 height 86
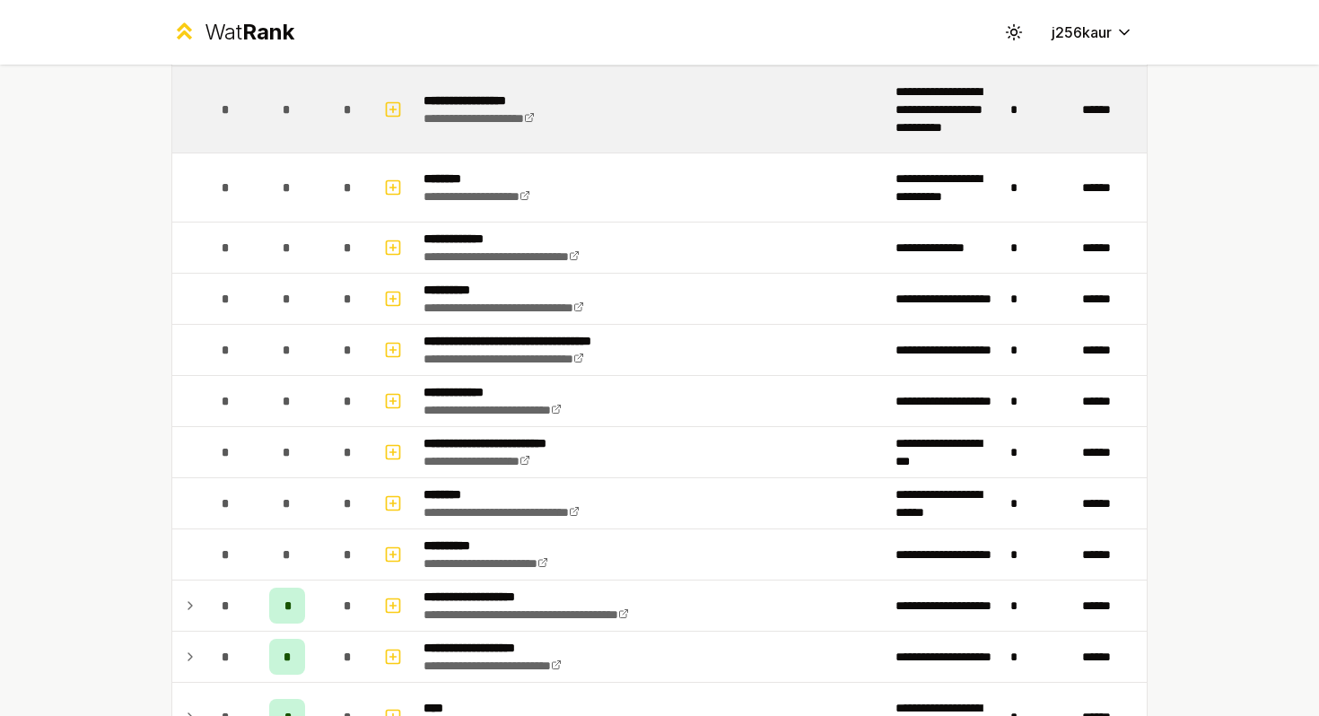
scroll to position [3549, 0]
